Goal: Use online tool/utility: Utilize a website feature to perform a specific function

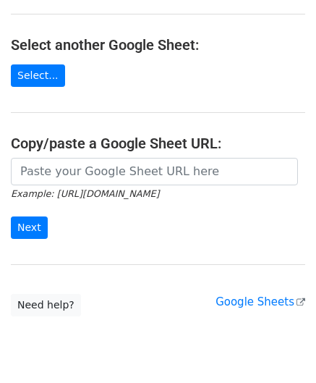
scroll to position [145, 0]
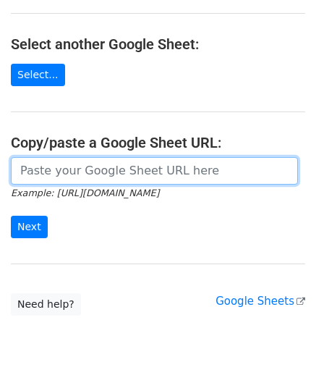
click at [78, 172] on input "url" at bounding box center [154, 170] width 287 height 27
paste input "[URL][DOMAIN_NAME]"
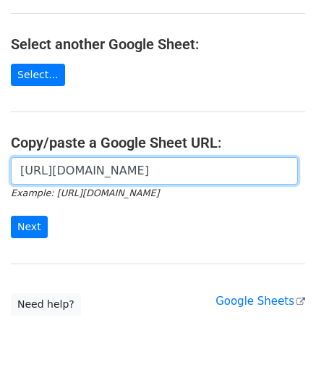
scroll to position [0, 301]
type input "[URL][DOMAIN_NAME]"
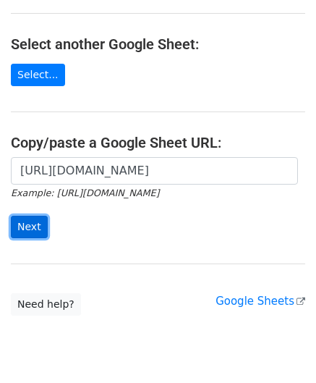
click at [27, 226] on input "Next" at bounding box center [29, 226] width 37 height 22
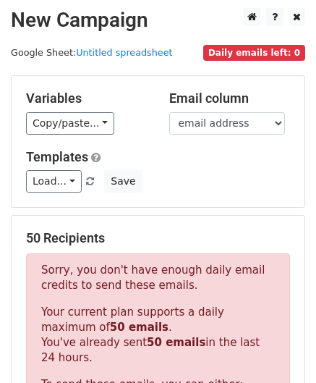
scroll to position [488, 0]
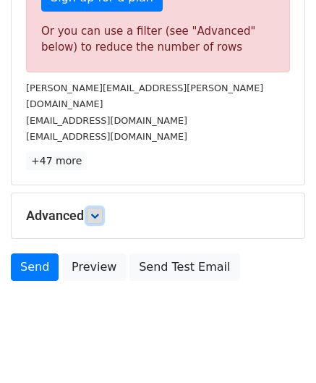
click at [95, 211] on icon at bounding box center [94, 215] width 9 height 9
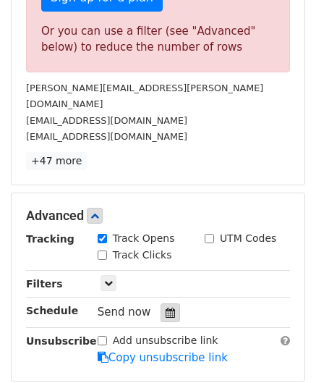
click at [166, 307] on icon at bounding box center [170, 312] width 9 height 10
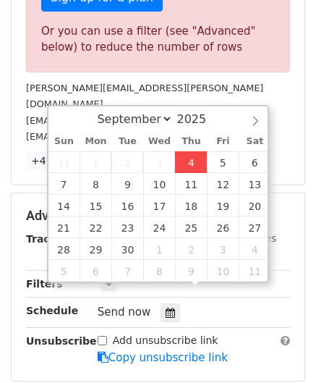
type input "2025-09-04 12:00"
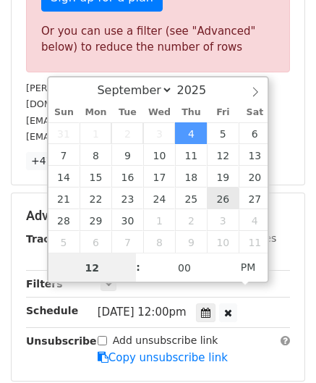
paste input "8"
type input "8"
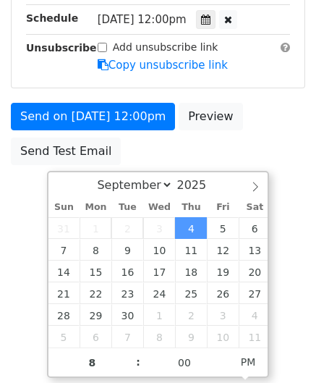
type input "2025-09-04 20:00"
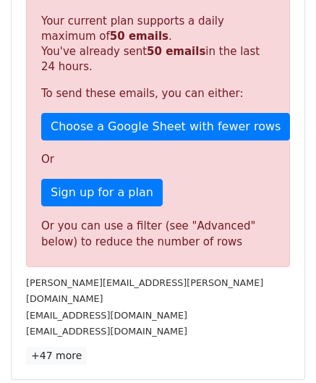
scroll to position [663, 0]
